Goal: Task Accomplishment & Management: Complete application form

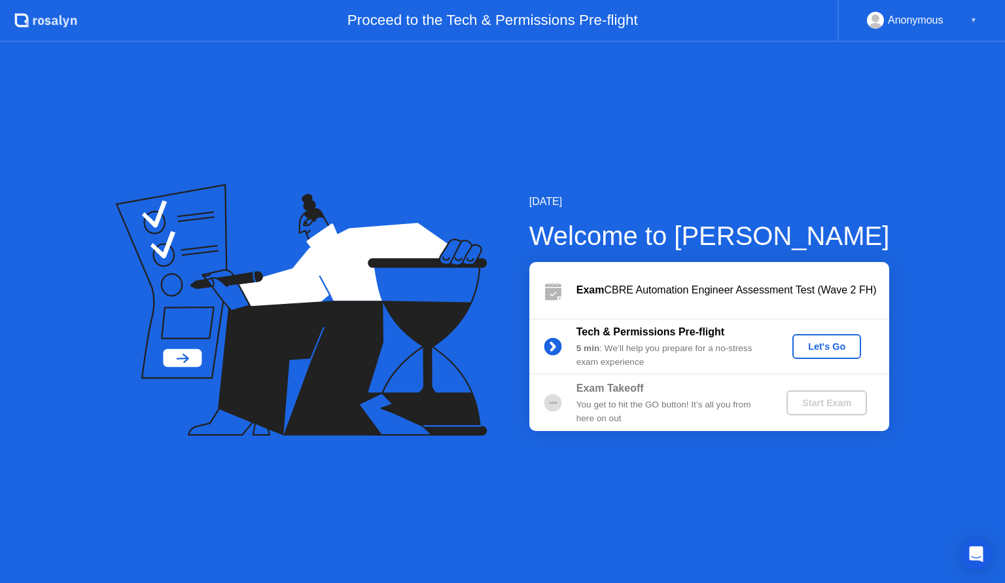
click at [816, 349] on div "Let's Go" at bounding box center [827, 346] width 58 height 10
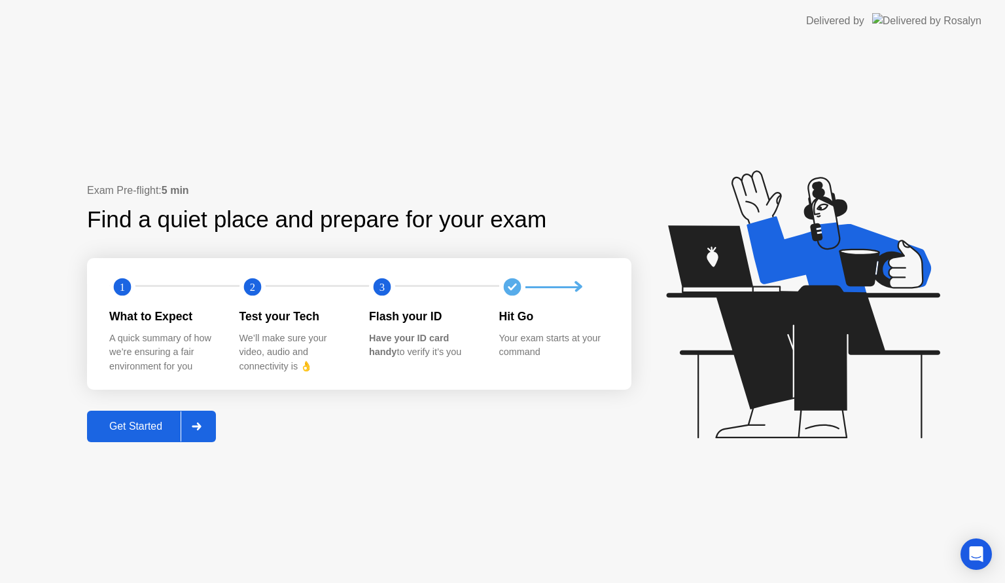
click at [143, 427] on div "Get Started" at bounding box center [136, 426] width 90 height 12
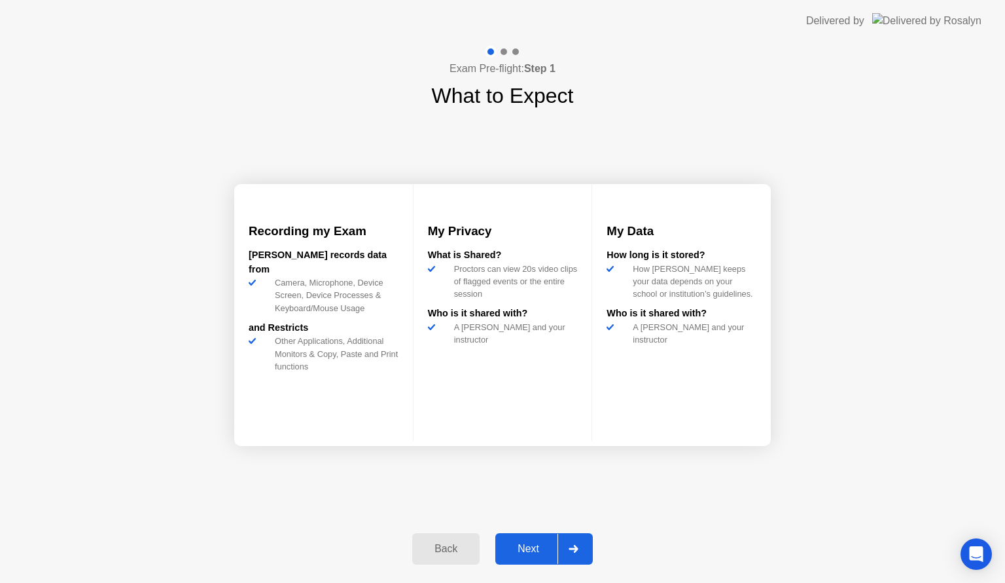
click at [521, 543] on div "Next" at bounding box center [528, 549] width 58 height 12
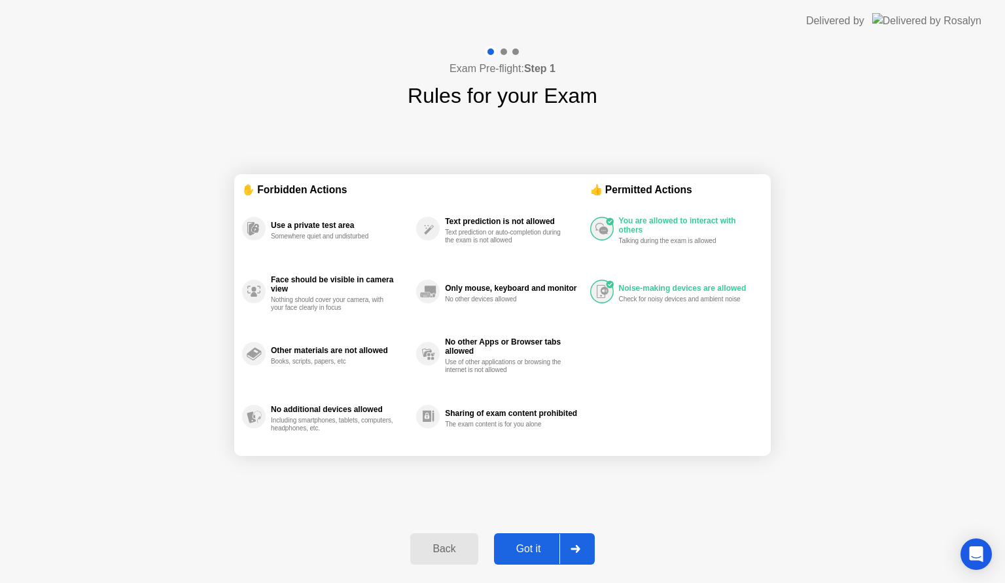
click at [520, 549] on div "Got it" at bounding box center [529, 549] width 62 height 12
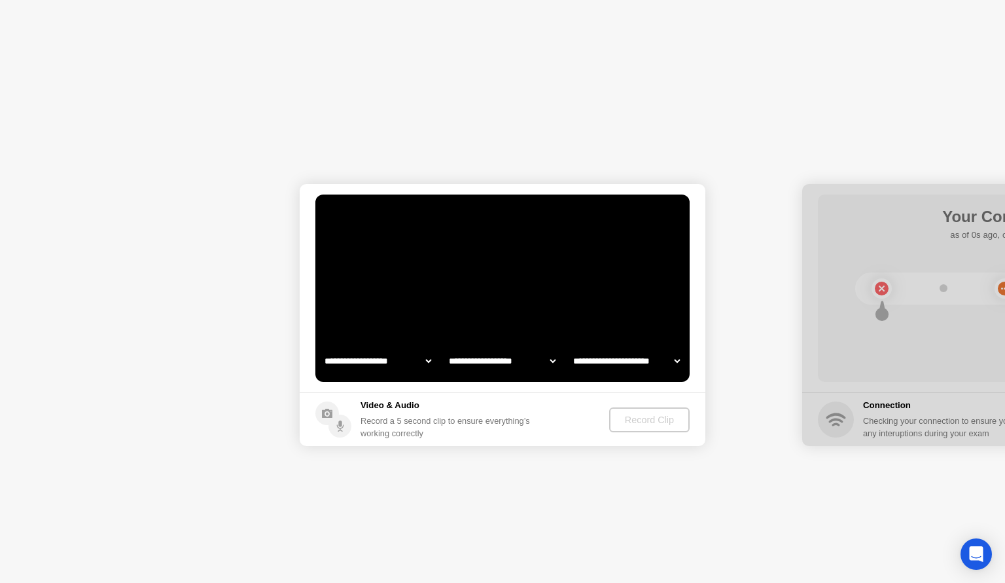
select select "**********"
select select "*******"
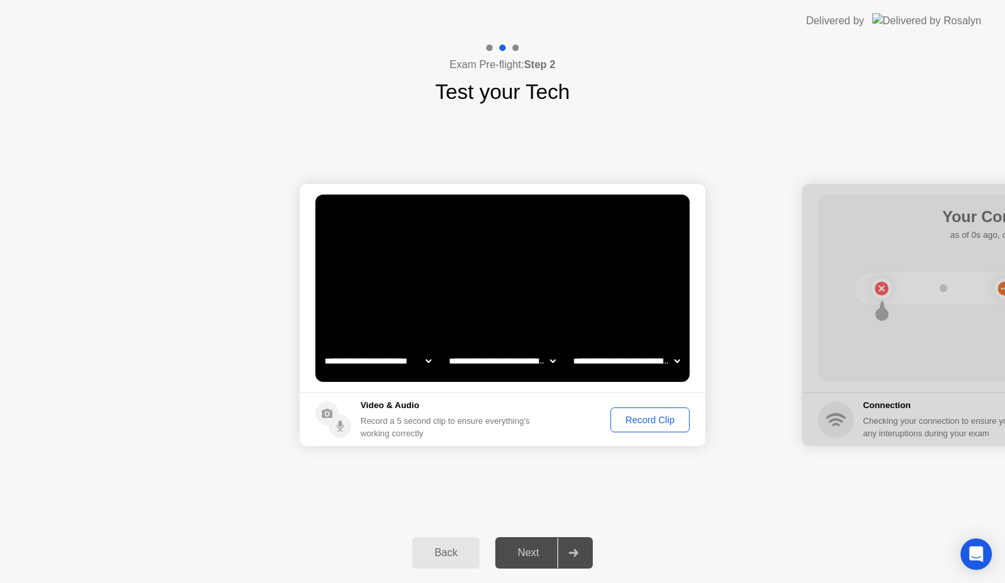
click at [644, 422] on div "Record Clip" at bounding box center [650, 419] width 70 height 10
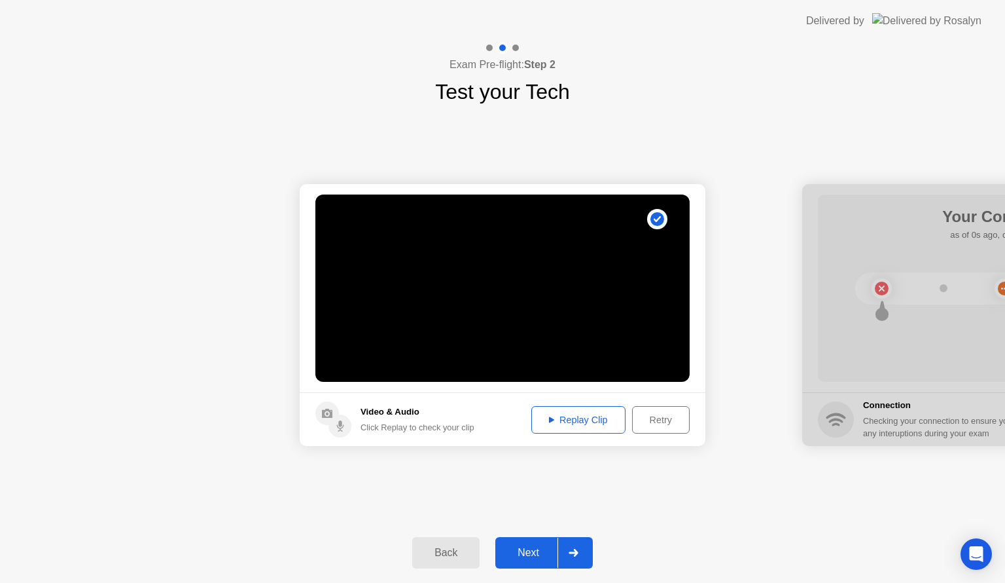
click at [539, 419] on div "Replay Clip" at bounding box center [578, 419] width 85 height 10
click at [529, 551] on div "Next" at bounding box center [528, 553] width 58 height 12
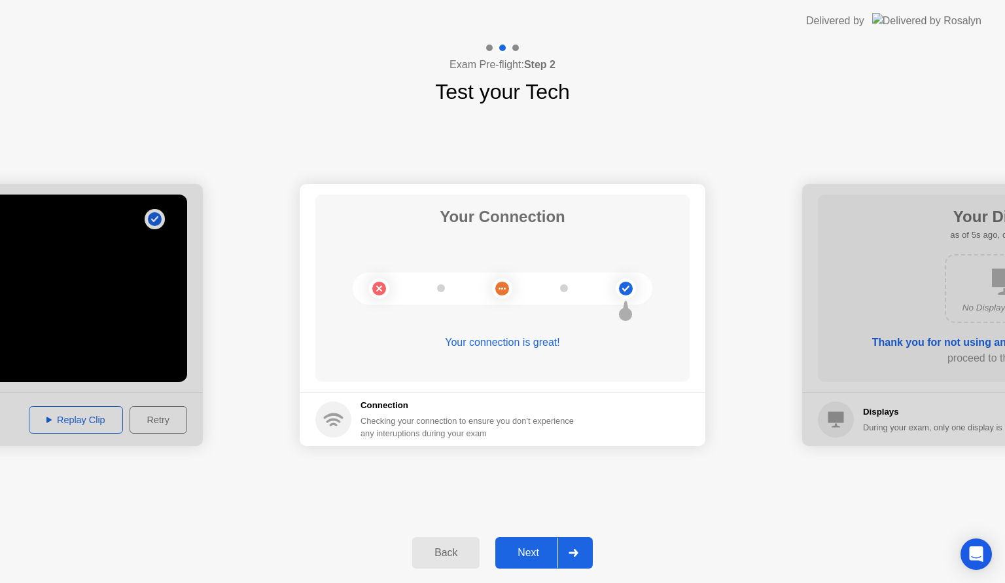
click at [526, 549] on div "Next" at bounding box center [528, 553] width 58 height 12
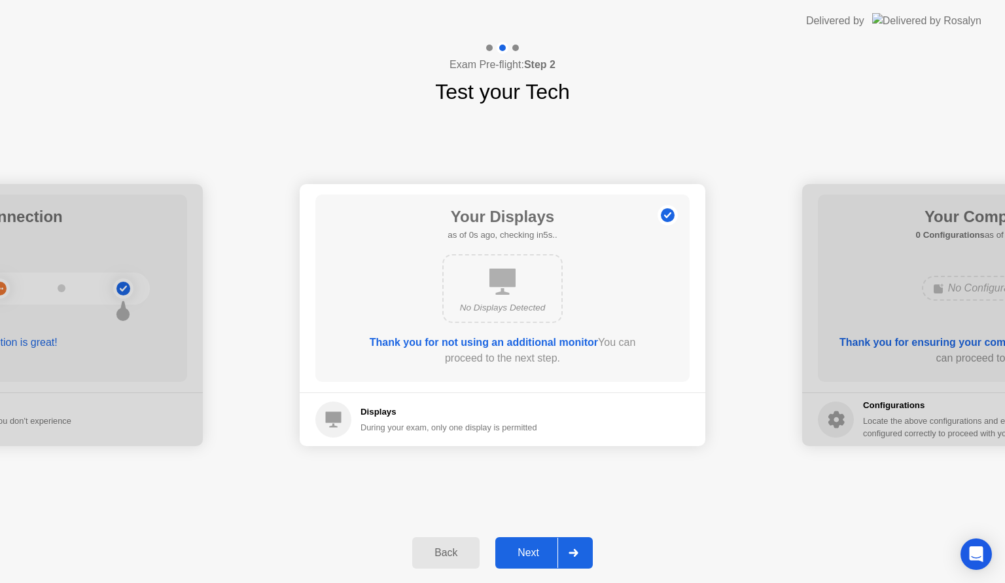
click at [528, 554] on div "Next" at bounding box center [528, 553] width 58 height 12
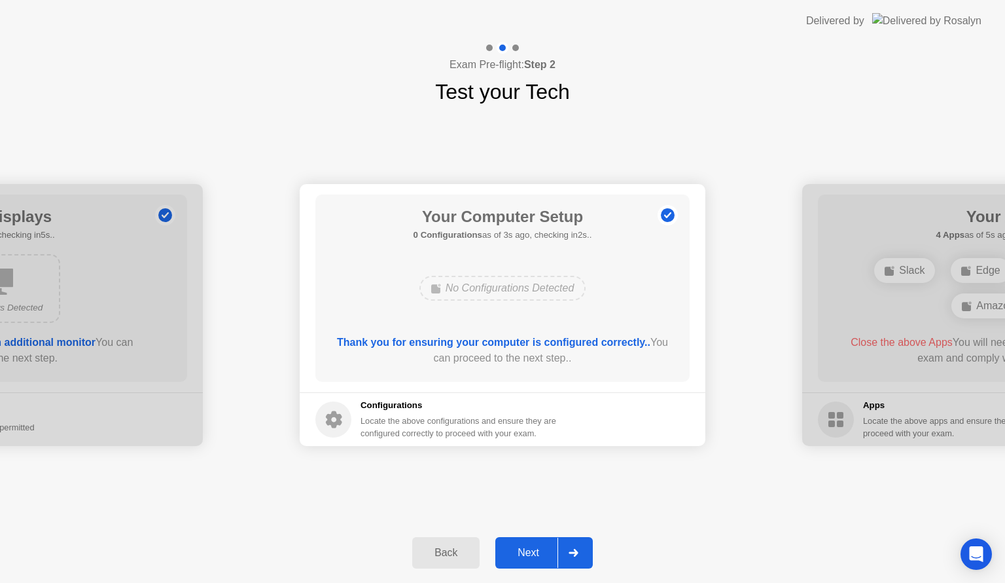
click at [531, 552] on div "Next" at bounding box center [528, 553] width 58 height 12
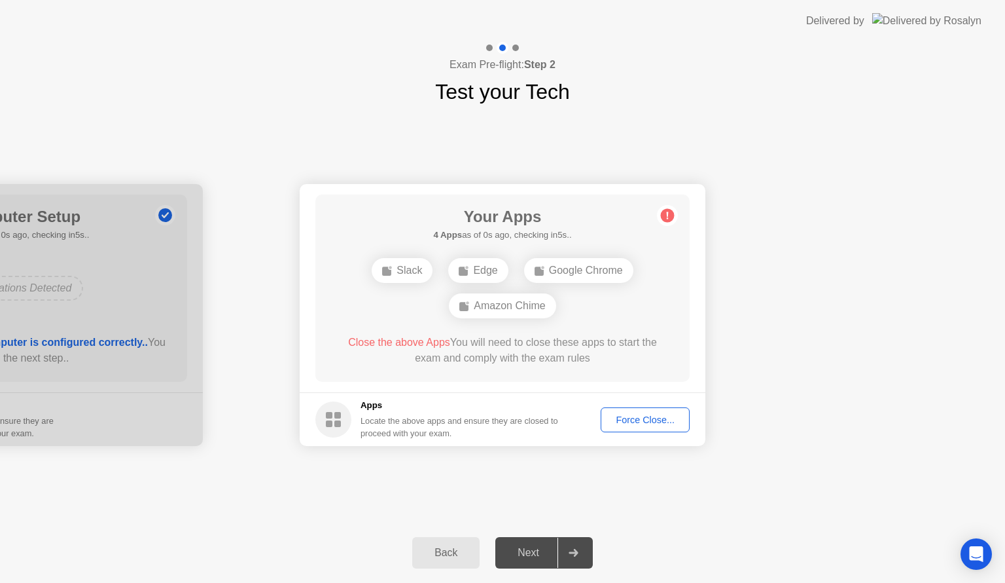
click at [613, 416] on div "Force Close..." at bounding box center [646, 419] width 80 height 10
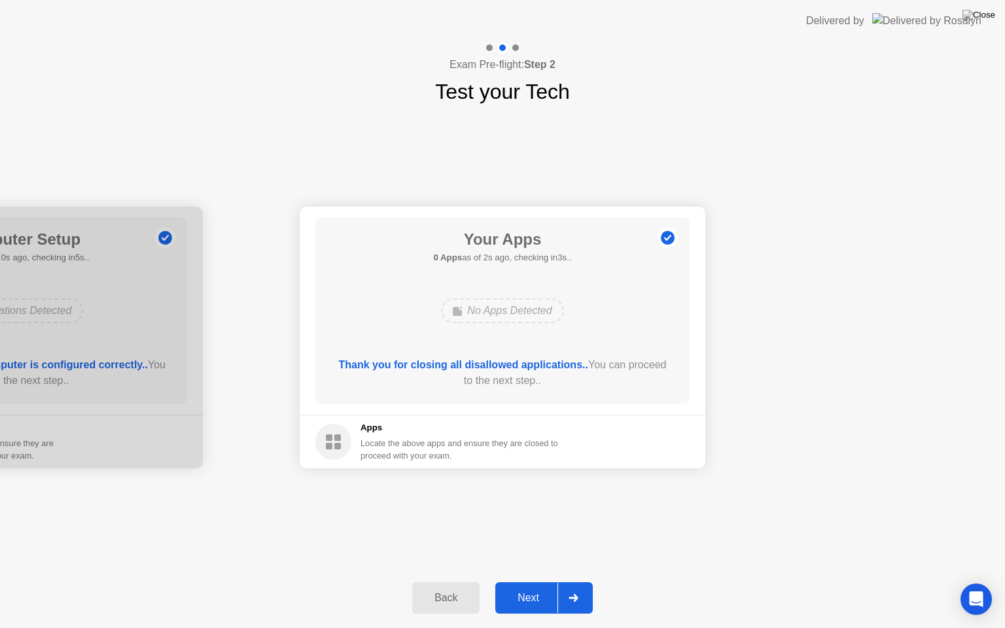
click at [519, 582] on div "Next" at bounding box center [528, 598] width 58 height 12
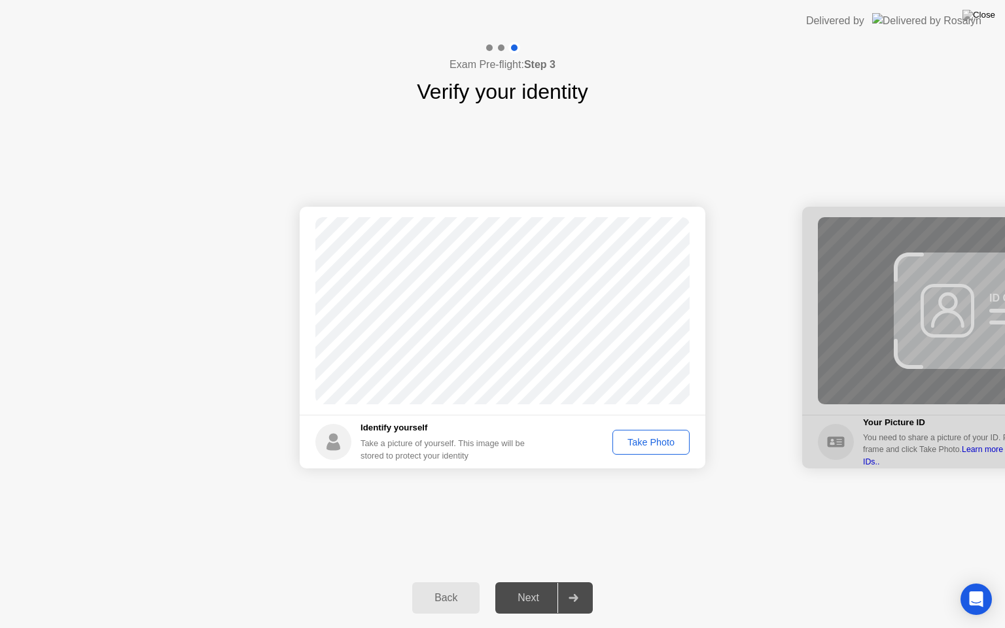
click at [657, 445] on div "Take Photo" at bounding box center [651, 442] width 68 height 10
click at [524, 582] on div "Next" at bounding box center [528, 598] width 58 height 12
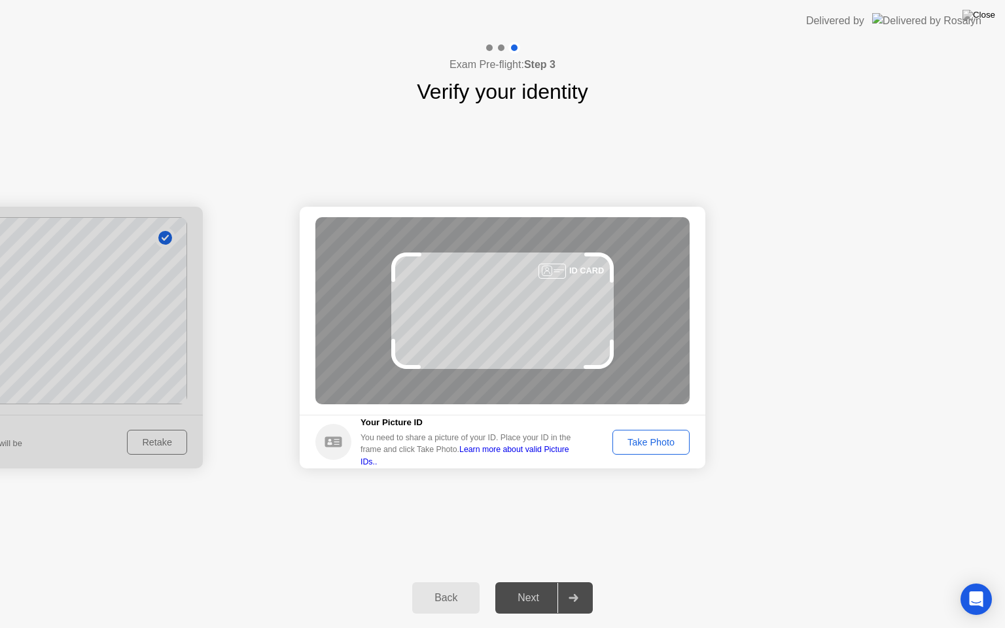
click at [647, 442] on div "Take Photo" at bounding box center [651, 442] width 68 height 10
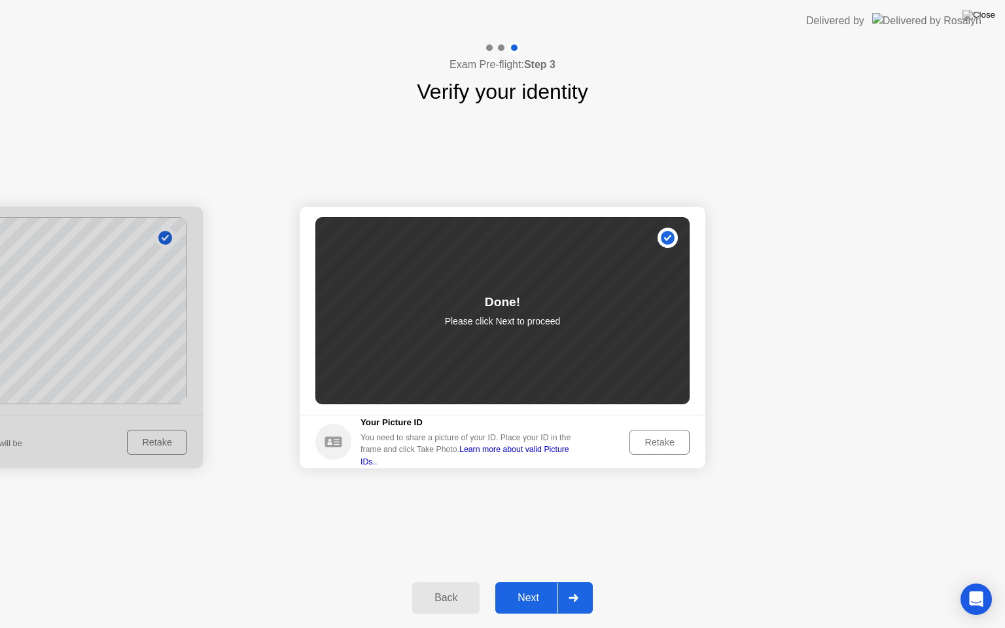
click at [529, 582] on div "Next" at bounding box center [528, 598] width 58 height 12
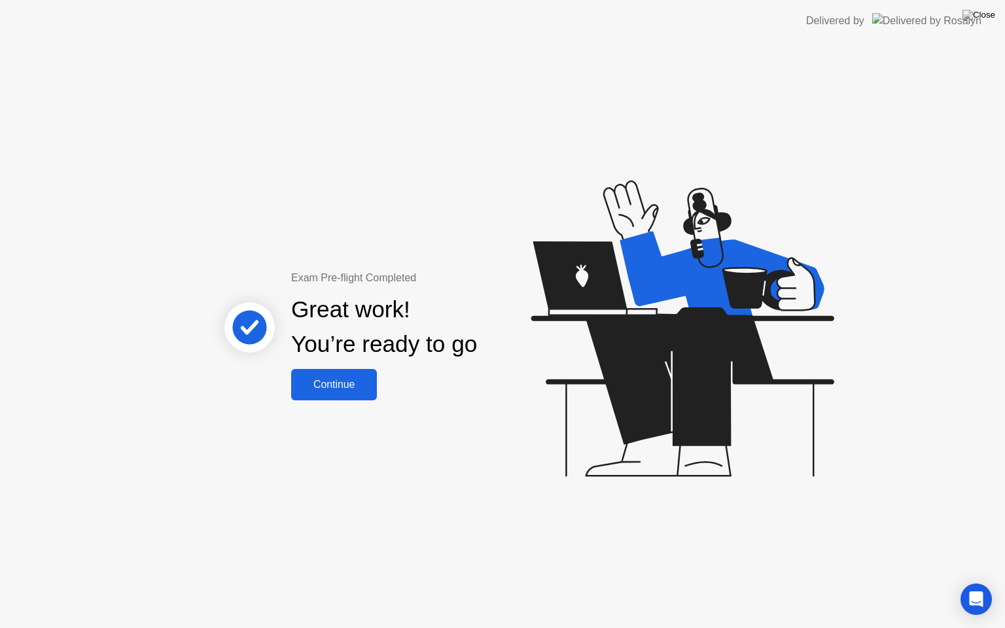
click at [344, 384] on div "Continue" at bounding box center [334, 385] width 78 height 12
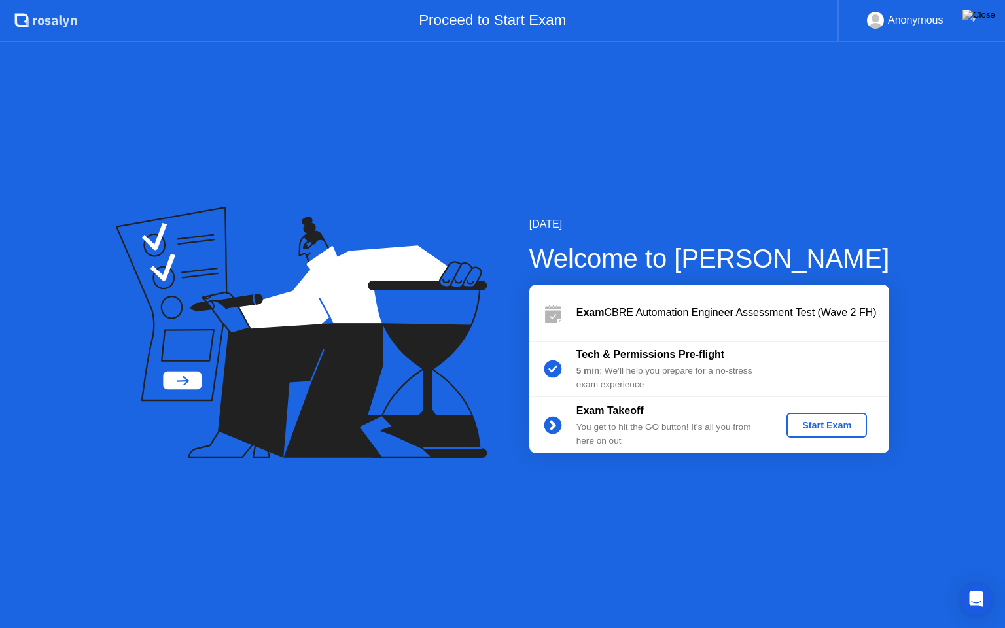
click at [822, 424] on div "Start Exam" at bounding box center [827, 425] width 70 height 10
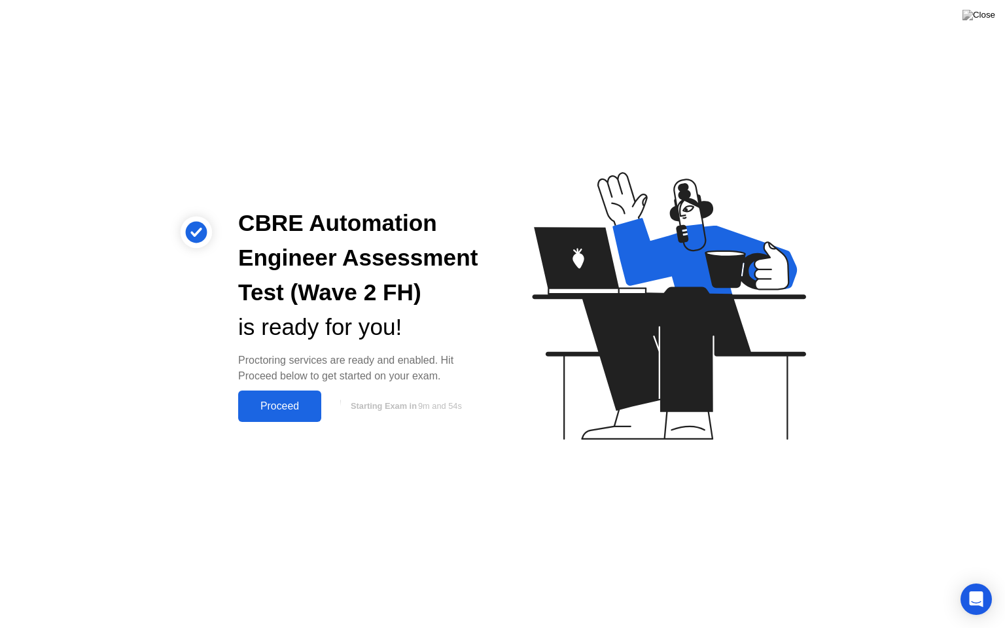
click at [276, 407] on div "Proceed" at bounding box center [279, 407] width 75 height 12
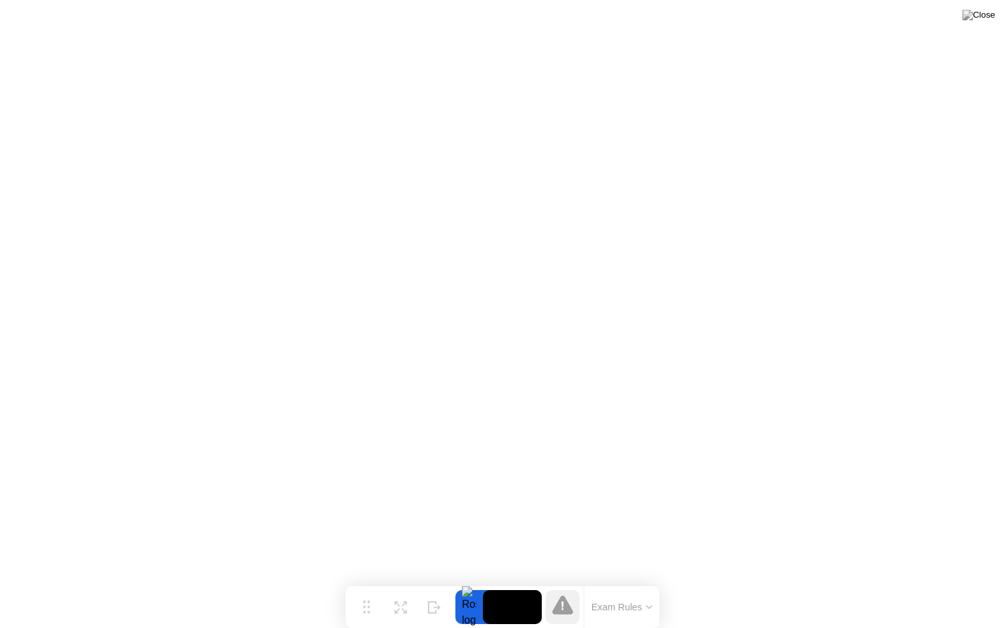
click at [515, 582] on video at bounding box center [512, 607] width 59 height 34
click at [471, 582] on div at bounding box center [469, 607] width 27 height 34
click at [567, 582] on icon at bounding box center [562, 605] width 21 height 19
click at [611, 582] on button "Exam Rules" at bounding box center [622, 608] width 69 height 12
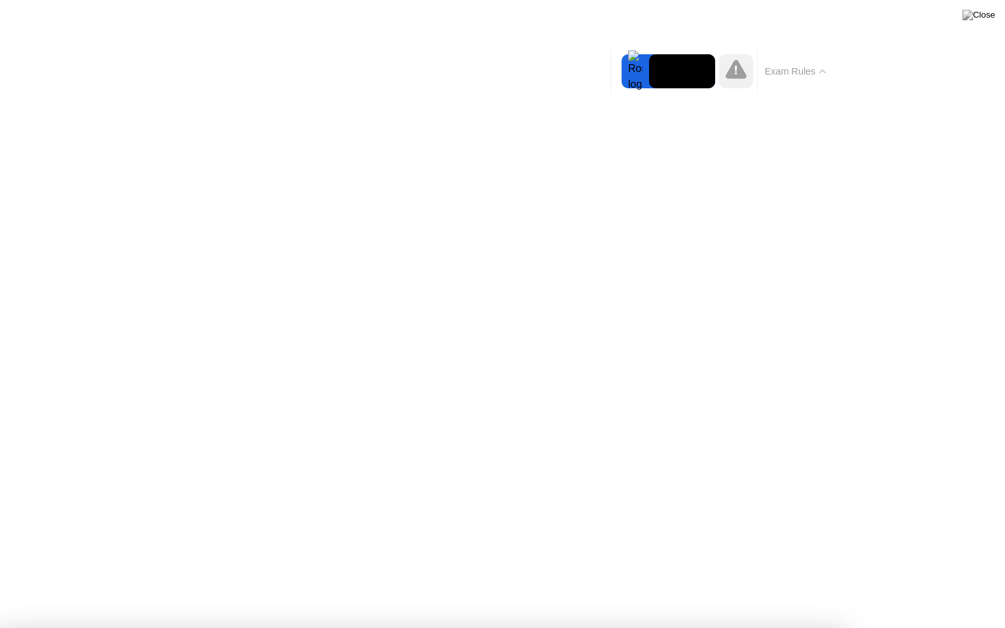
click at [825, 77] on button "Exam Rules" at bounding box center [795, 71] width 69 height 12
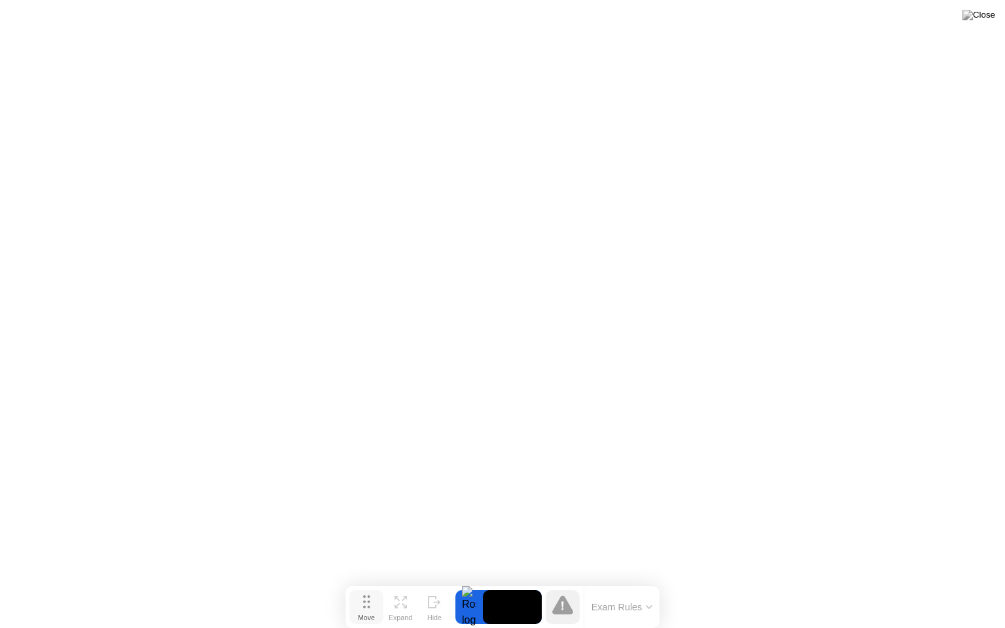
click at [366, 582] on icon at bounding box center [366, 602] width 7 height 13
click at [403, 582] on icon at bounding box center [404, 606] width 5 height 5
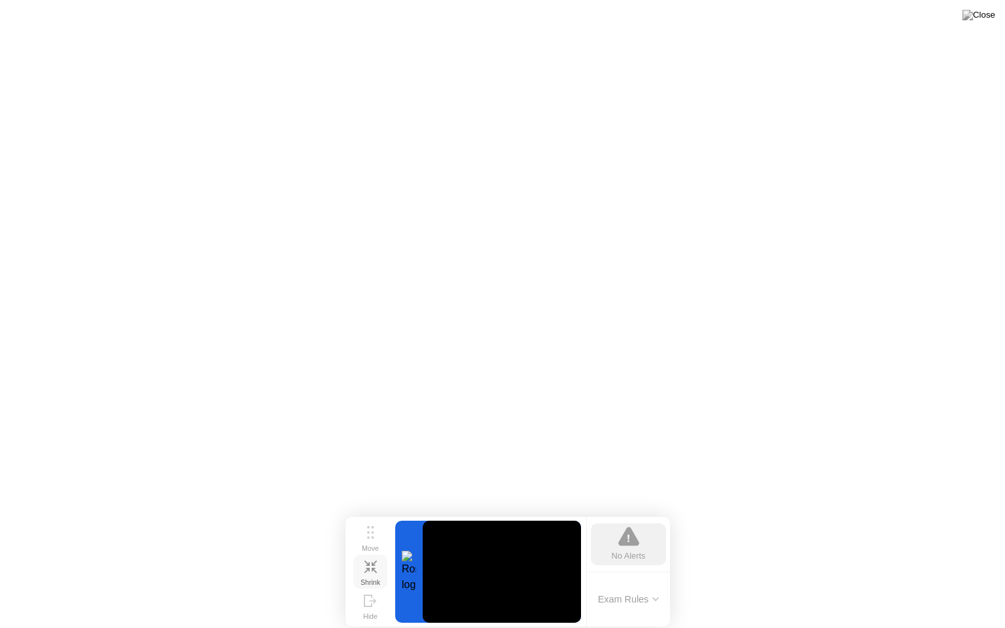
click at [371, 568] on icon at bounding box center [371, 567] width 12 height 12
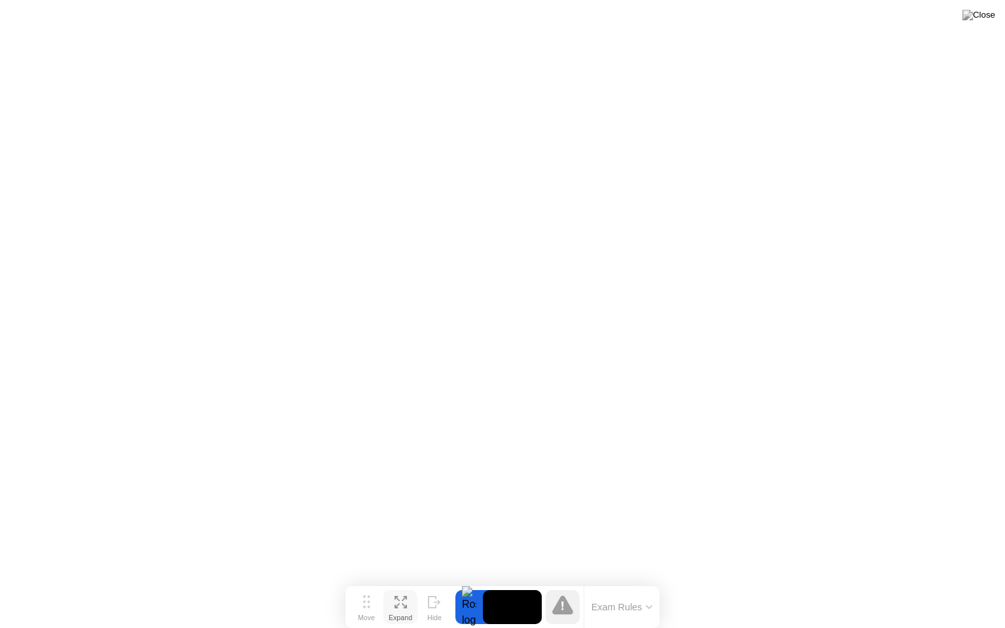
click at [564, 582] on icon at bounding box center [562, 605] width 21 height 19
click at [990, 16] on img at bounding box center [979, 15] width 33 height 10
